Goal: Navigation & Orientation: Find specific page/section

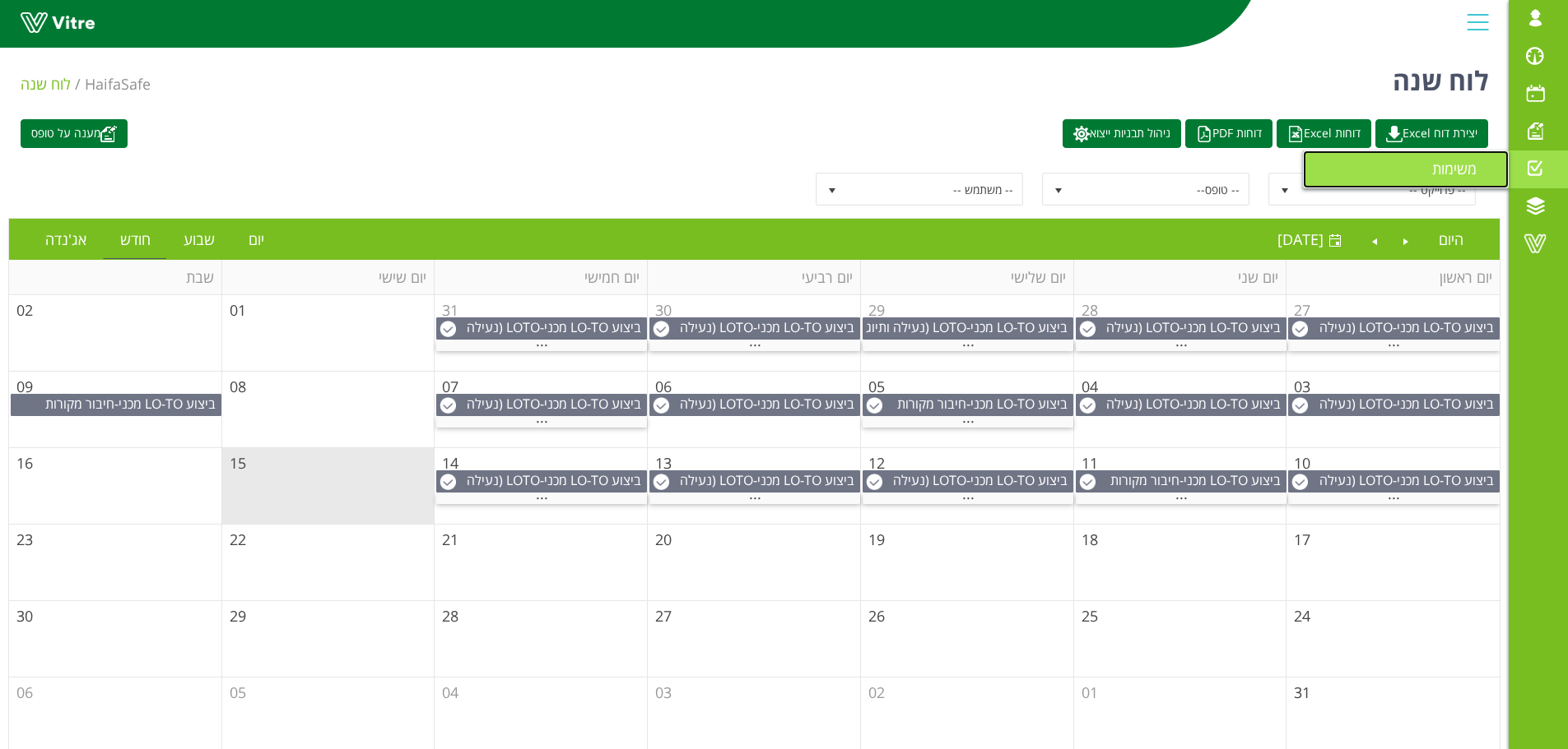
click at [1442, 167] on span "משימות" at bounding box center [1464, 169] width 65 height 20
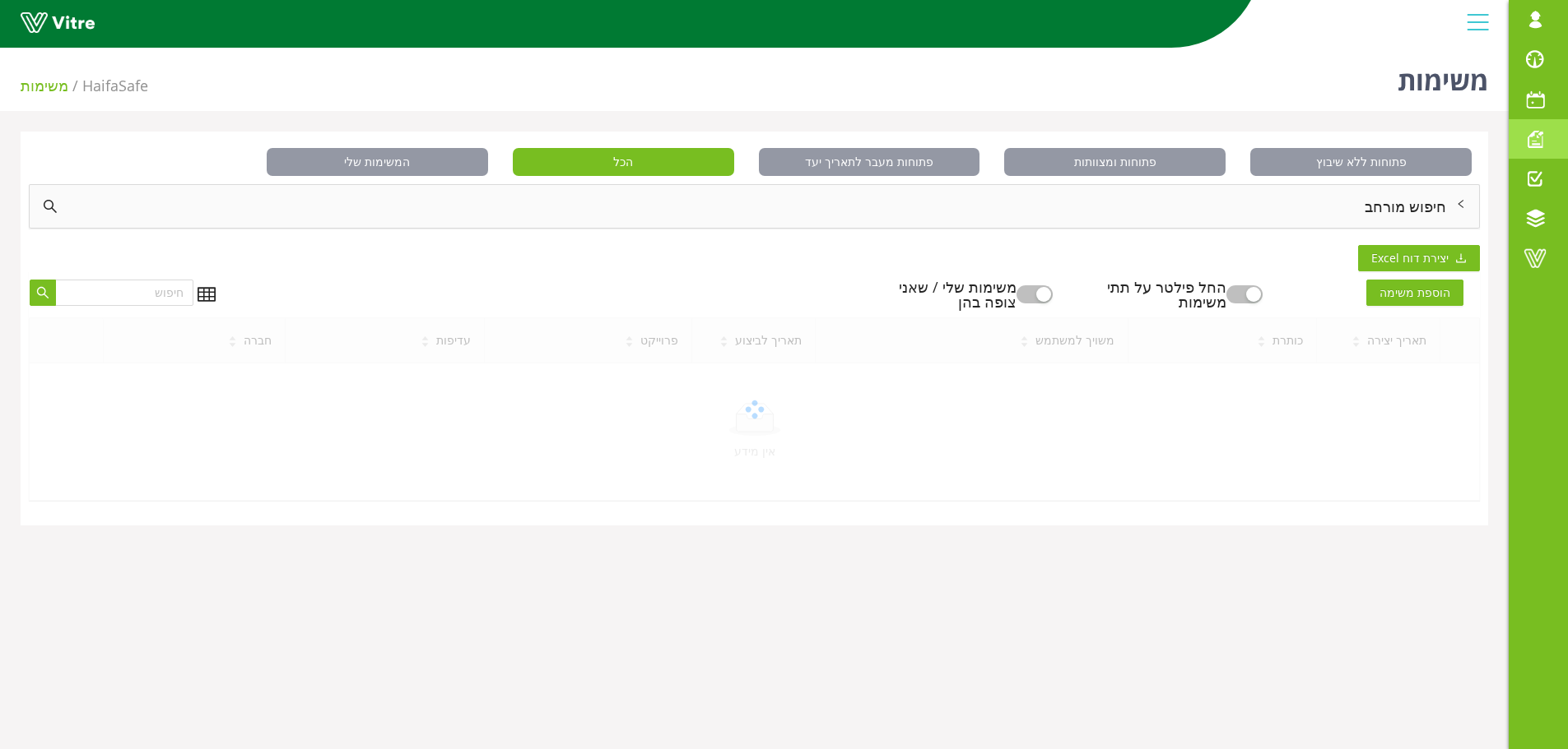
click at [1544, 141] on span at bounding box center [1534, 139] width 41 height 20
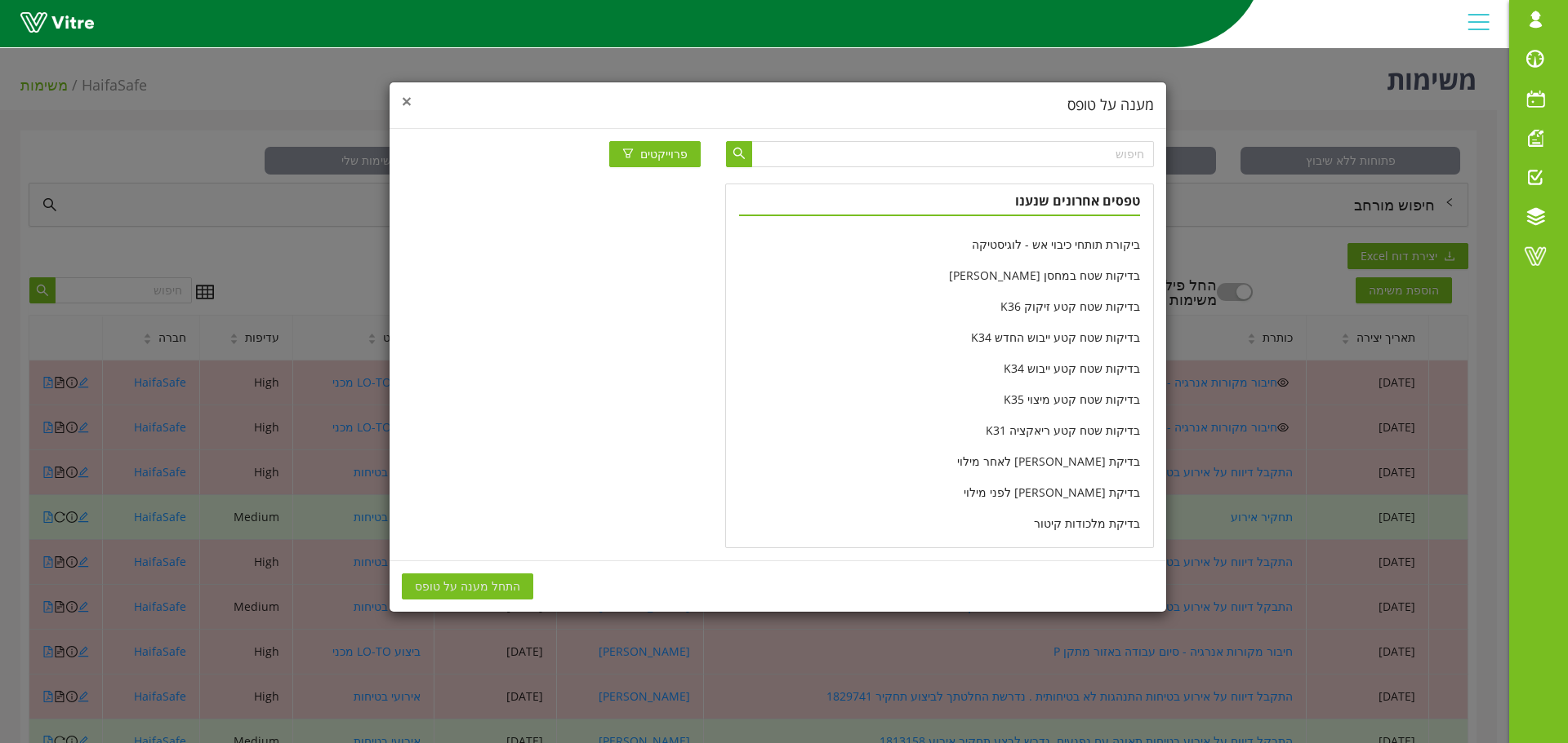
click at [407, 103] on span "×" at bounding box center [406, 101] width 10 height 23
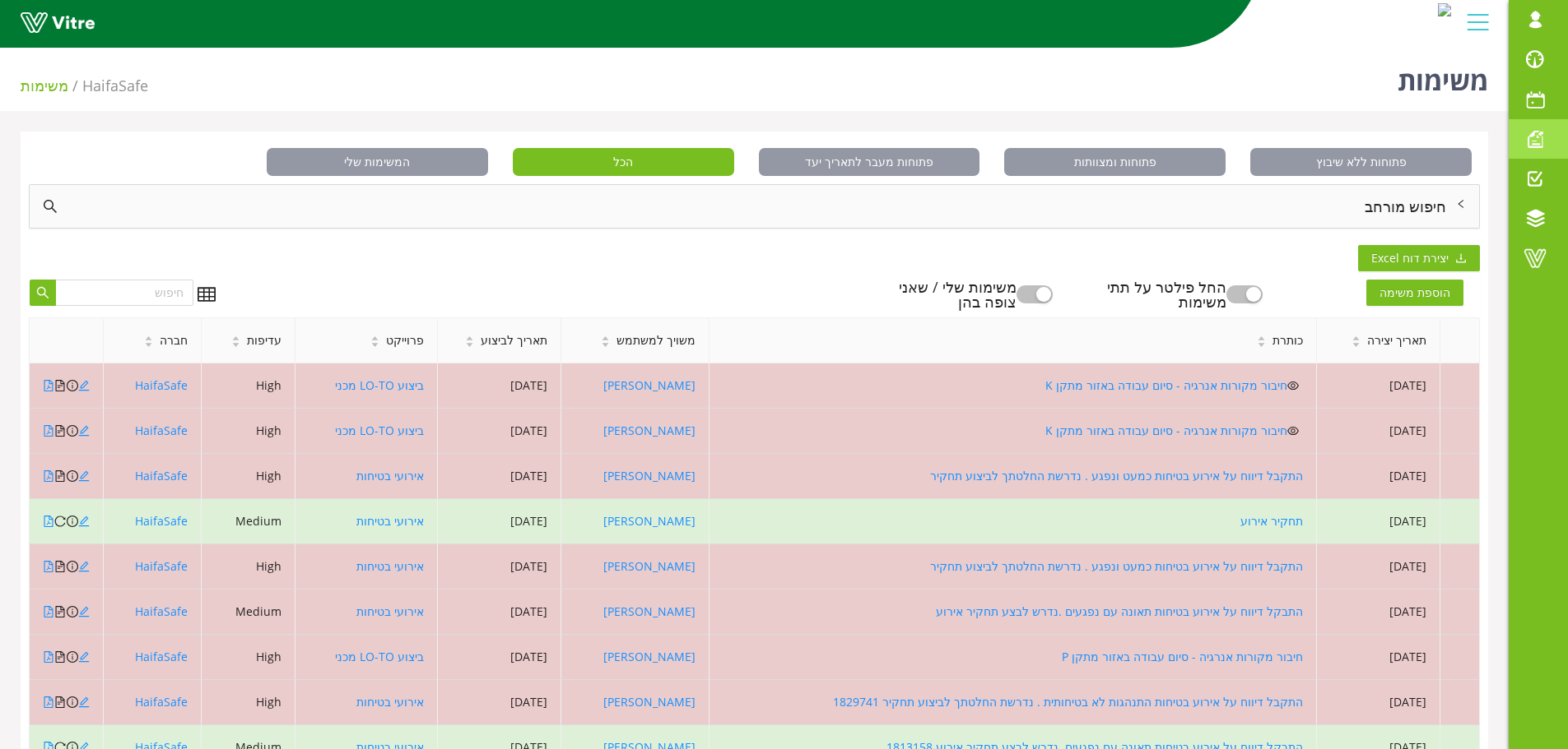
click at [1537, 130] on span at bounding box center [1534, 139] width 41 height 20
